Goal: Transaction & Acquisition: Purchase product/service

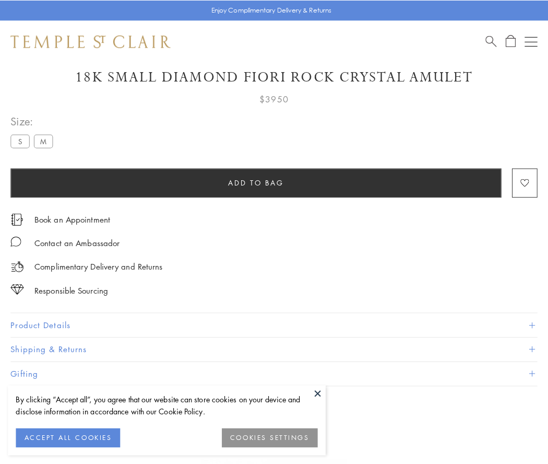
scroll to position [62, 0]
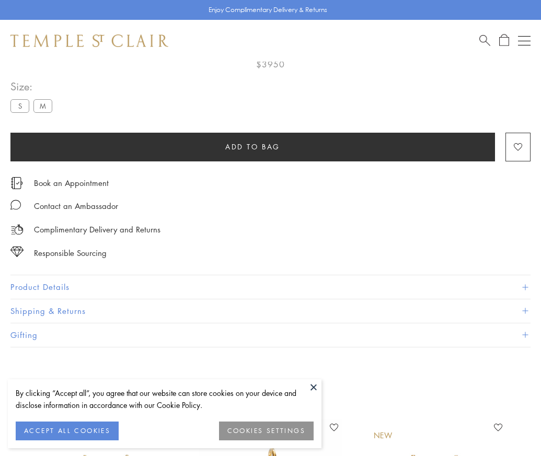
click at [252, 146] on span "Add to bag" at bounding box center [252, 146] width 55 height 11
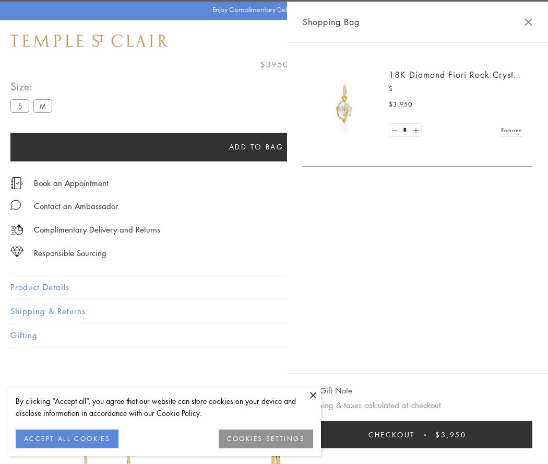
click at [418, 435] on button "Checkout $3,950" at bounding box center [418, 434] width 230 height 27
